Goal: Information Seeking & Learning: Learn about a topic

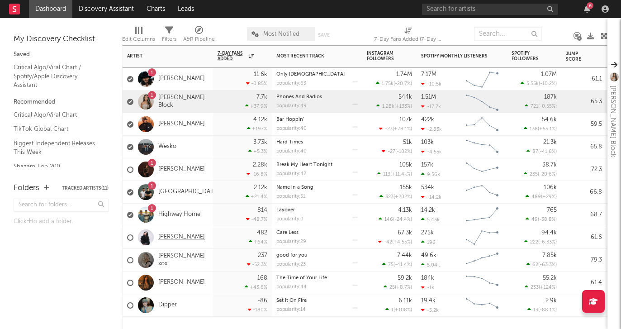
click at [170, 237] on link "[PERSON_NAME]" at bounding box center [181, 237] width 47 height 8
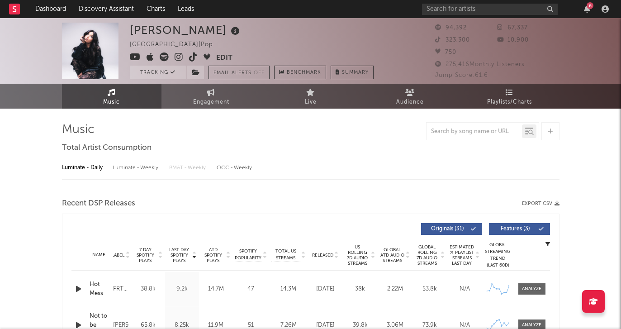
select select "6m"
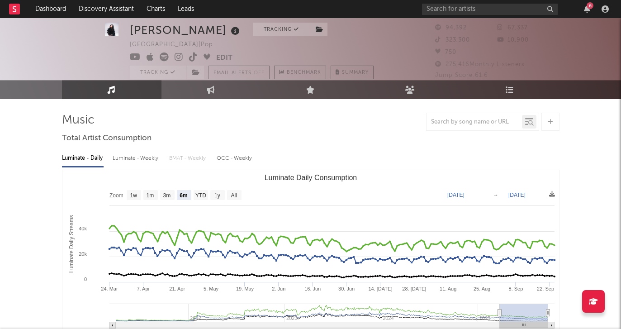
scroll to position [14, 0]
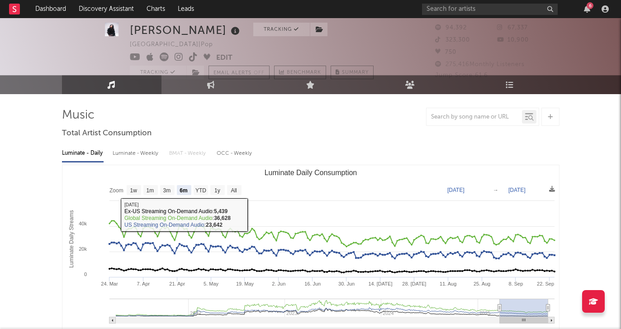
click at [145, 149] on div "Luminate - Weekly" at bounding box center [136, 153] width 47 height 15
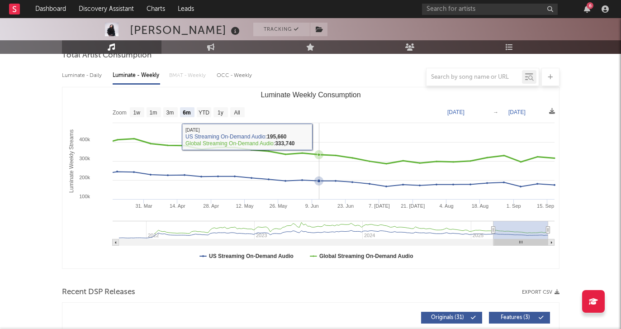
scroll to position [90, 0]
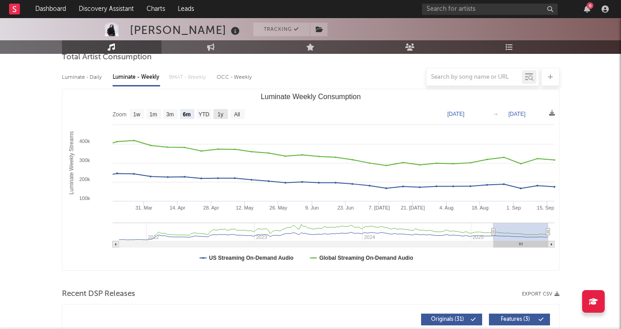
click at [221, 115] on text "1y" at bounding box center [220, 114] width 6 height 6
select select "1y"
type input "[DATE]"
